Goal: Find specific page/section: Find specific page/section

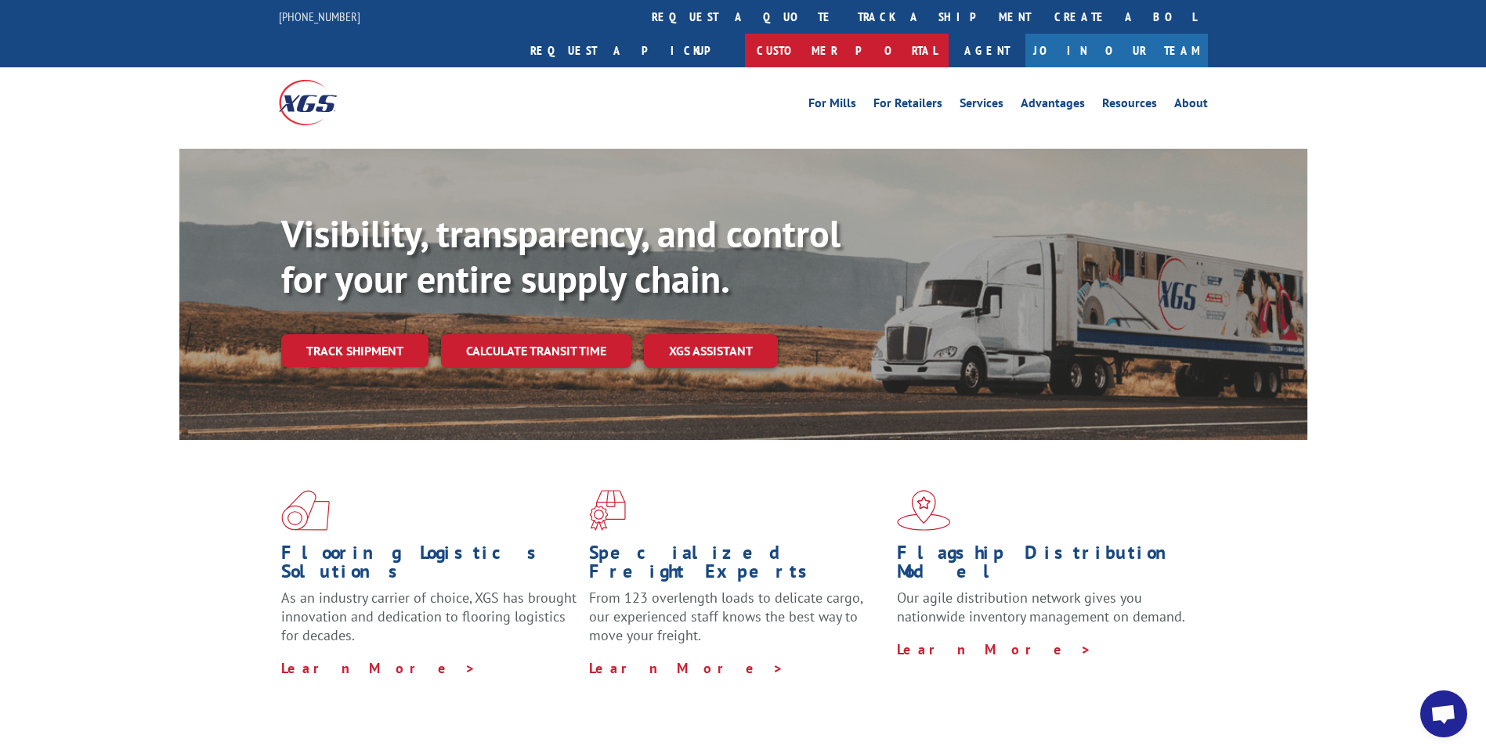
click at [948, 34] on link "Customer Portal" at bounding box center [847, 51] width 204 height 34
